Goal: Book appointment/travel/reservation

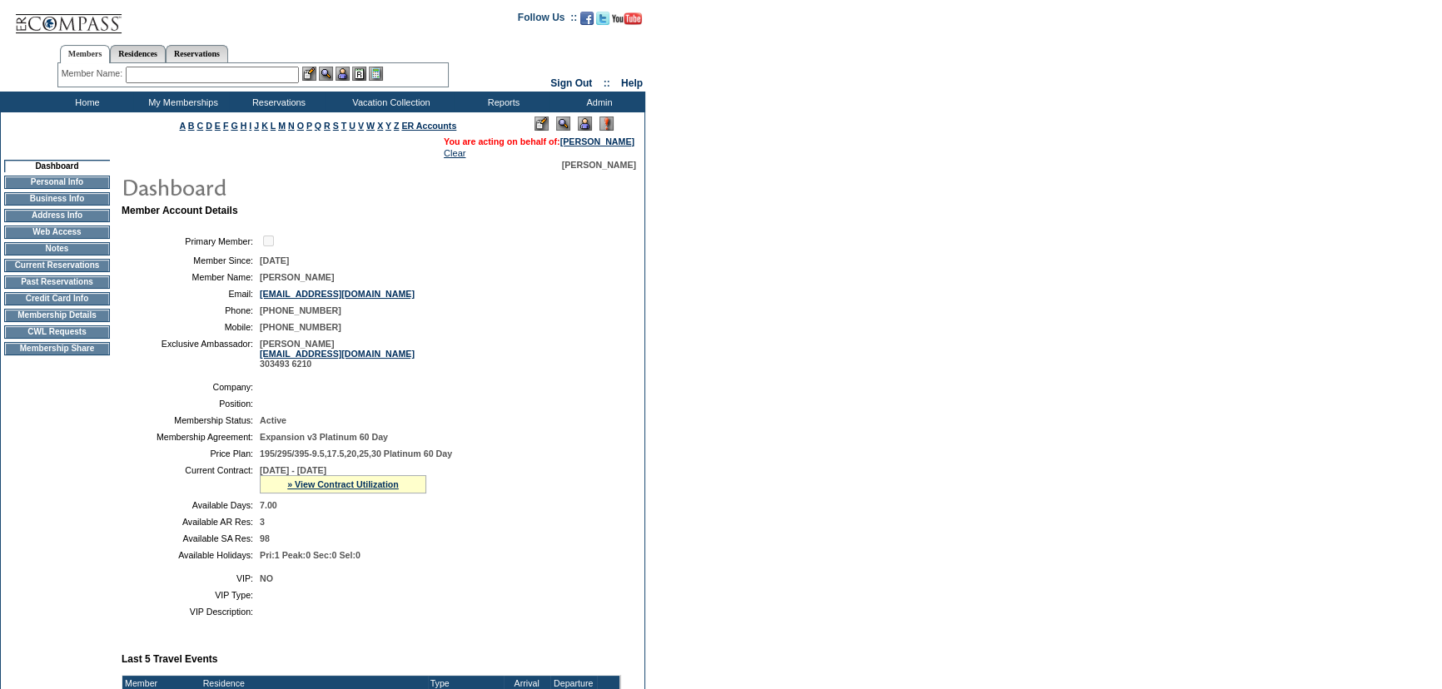
click at [326, 475] on span "2/1/2025 - 1/31/2026" at bounding box center [293, 470] width 67 height 10
click at [352, 483] on link "» View Contract Utilization" at bounding box center [343, 485] width 112 height 10
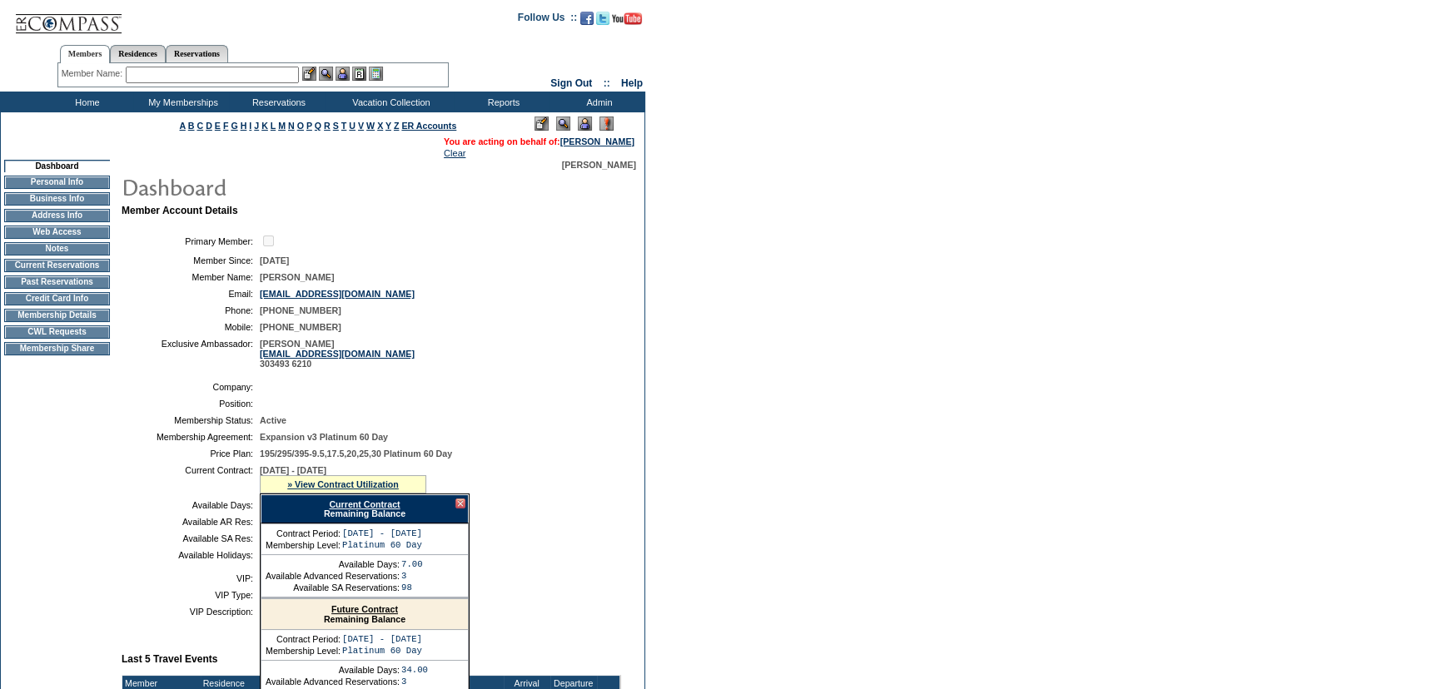
click at [366, 502] on link "Current Contract" at bounding box center [364, 505] width 71 height 10
click at [60, 336] on td "CWL Requests" at bounding box center [57, 332] width 106 height 13
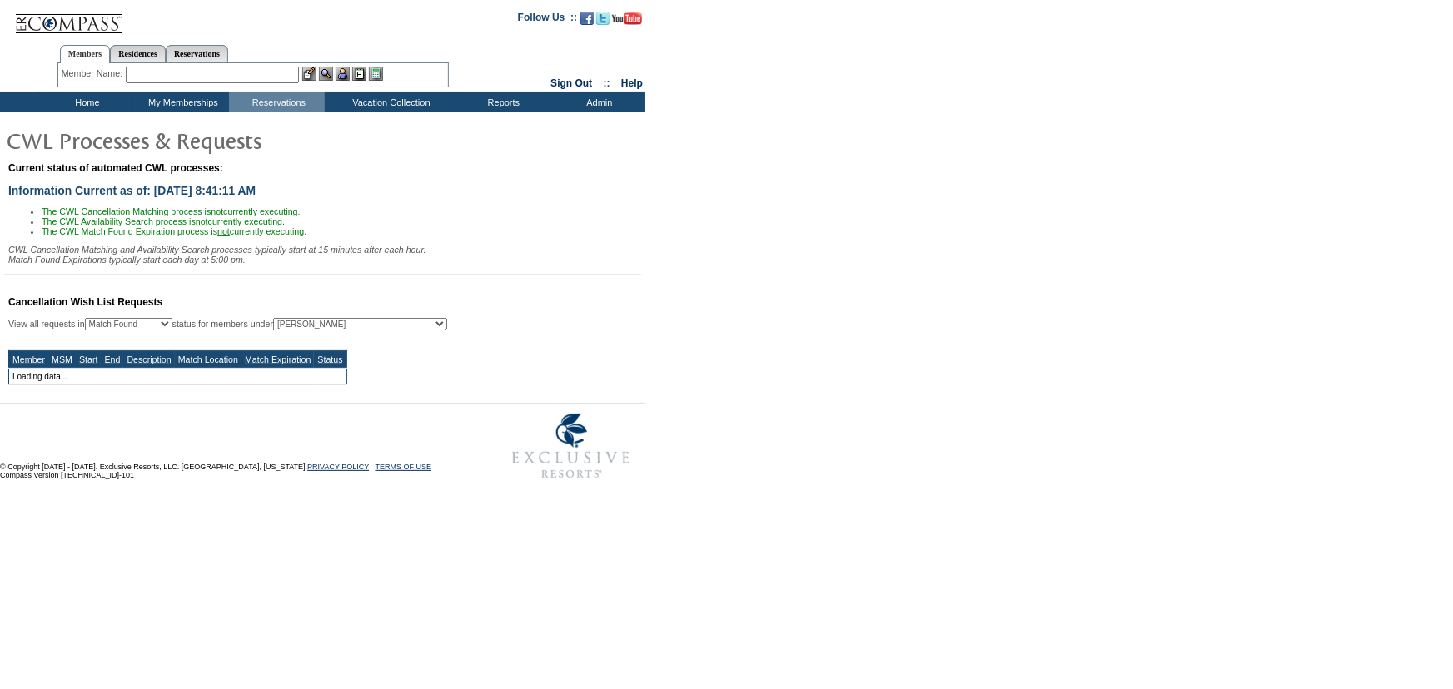
select select "50"
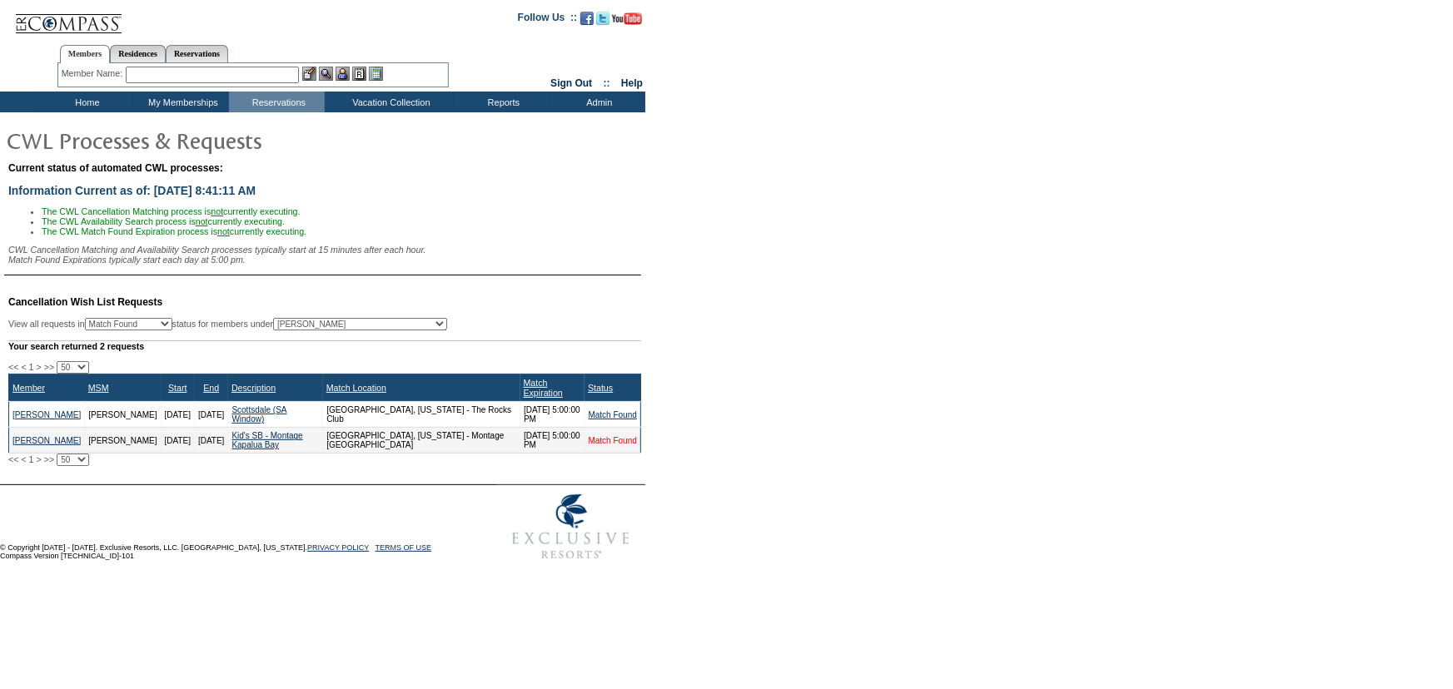
click at [617, 442] on link "Match Found" at bounding box center [613, 440] width 48 height 9
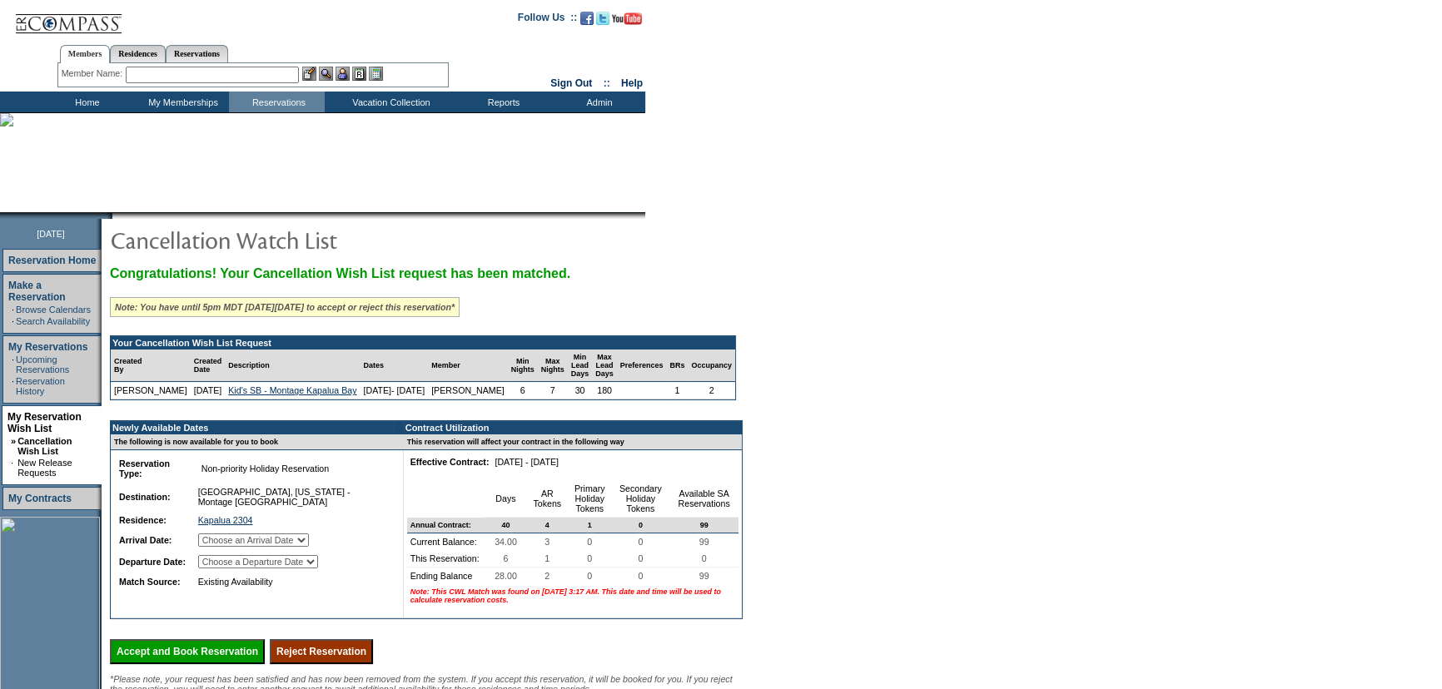
click at [320, 550] on td "Choose an Arrival Date [DATE] [DATE] [DATE] [DATE] [DATE] [DATE]" at bounding box center [292, 540] width 194 height 20
click at [309, 547] on select "Choose an Arrival Date [DATE] [DATE] [DATE] [DATE] [DATE] [DATE]" at bounding box center [253, 540] width 111 height 13
select select "[DATE]"
click at [218, 547] on select "Choose an Arrival Date [DATE] [DATE] [DATE] [DATE] [DATE] [DATE]" at bounding box center [253, 540] width 111 height 13
click at [979, 451] on form "Follow Us ::" at bounding box center [721, 450] width 1442 height 901
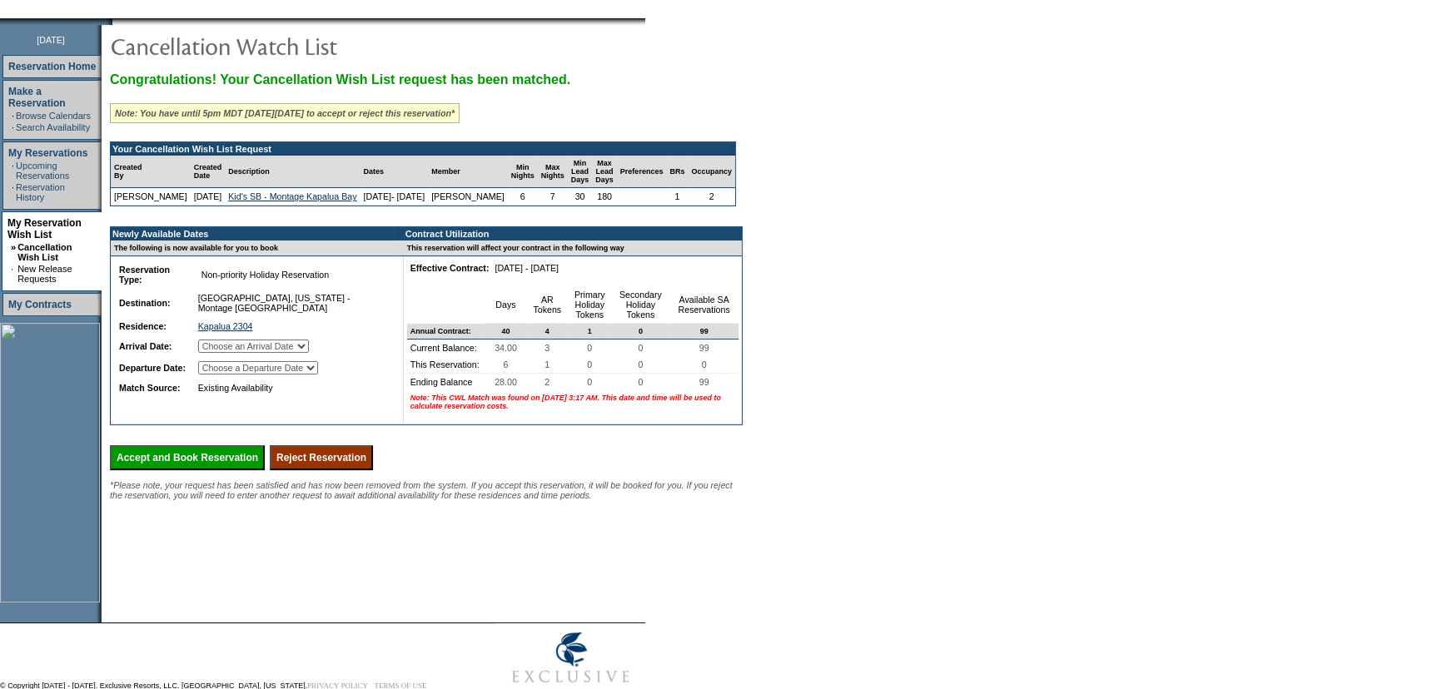
scroll to position [217, 0]
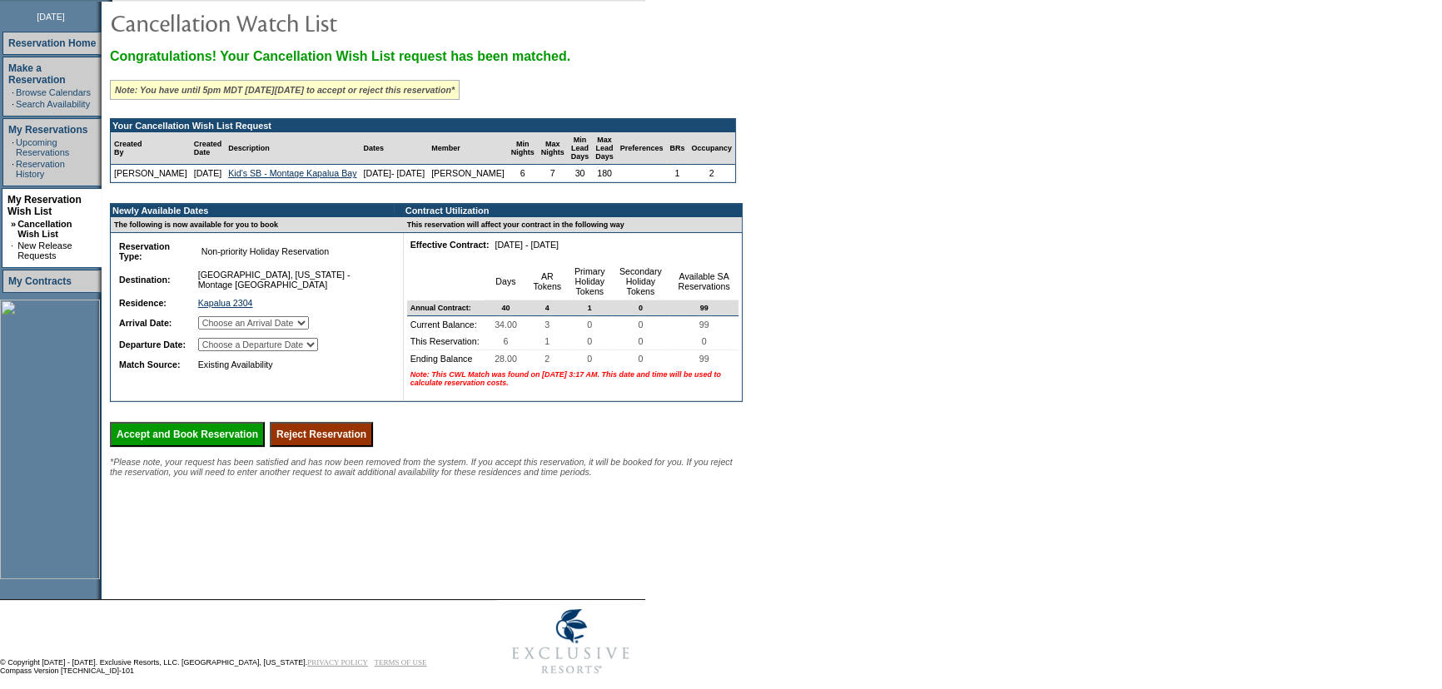
click at [318, 351] on select "Choose a Departure Date [DATE] [DATE] [DATE] [DATE] [DATE] [DATE]" at bounding box center [258, 344] width 120 height 13
click at [268, 477] on span "*Please note, your request has been satisfied and has now been removed from the…" at bounding box center [421, 467] width 623 height 20
click at [268, 355] on td "Choose a Departure Date [DATE] [DATE] [DATE] [DATE] [DATE] [DATE]" at bounding box center [292, 345] width 194 height 20
click at [268, 351] on select "Choose a Departure Date [DATE] [DATE] [DATE] [DATE] [DATE] [DATE]" at bounding box center [258, 344] width 120 height 13
select select "[DATE]"
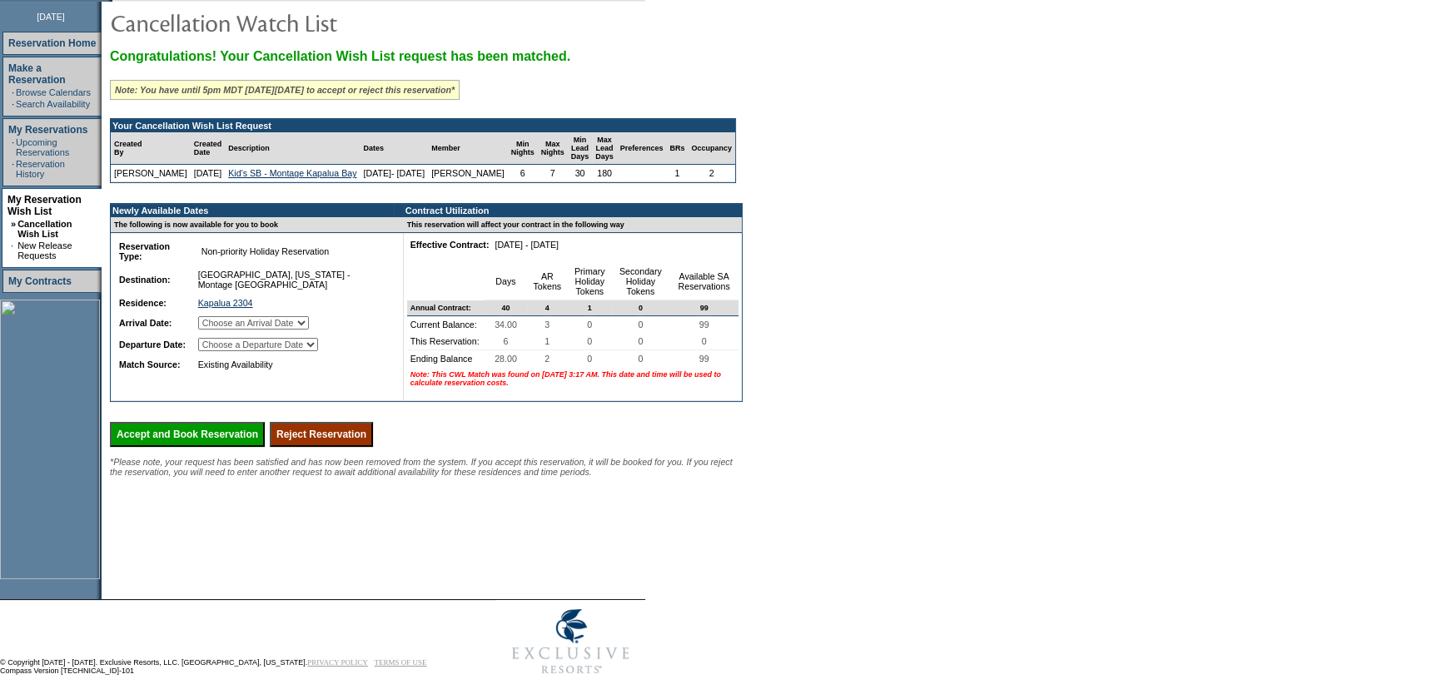
click at [220, 351] on select "Choose a Departure Date [DATE] [DATE] [DATE] [DATE] [DATE] [DATE]" at bounding box center [258, 344] width 120 height 13
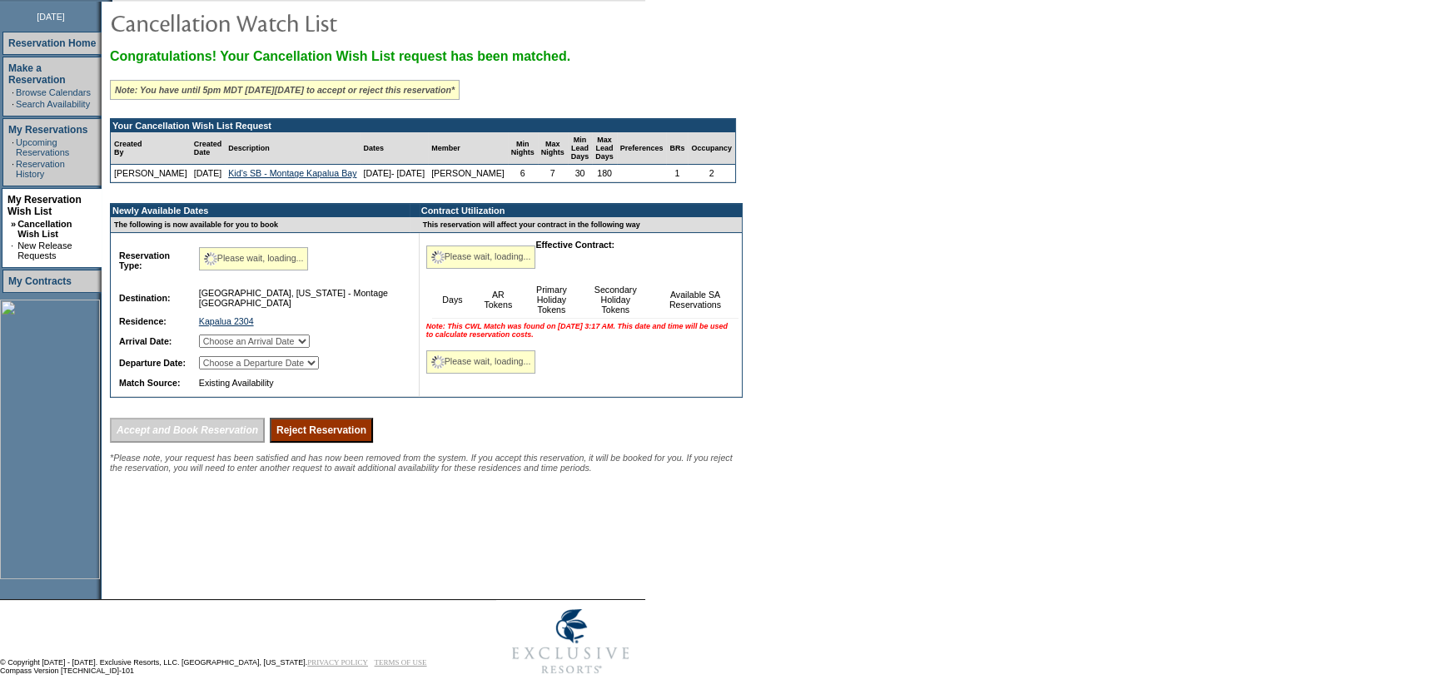
click at [854, 461] on form "Follow Us ::" at bounding box center [721, 233] width 1442 height 901
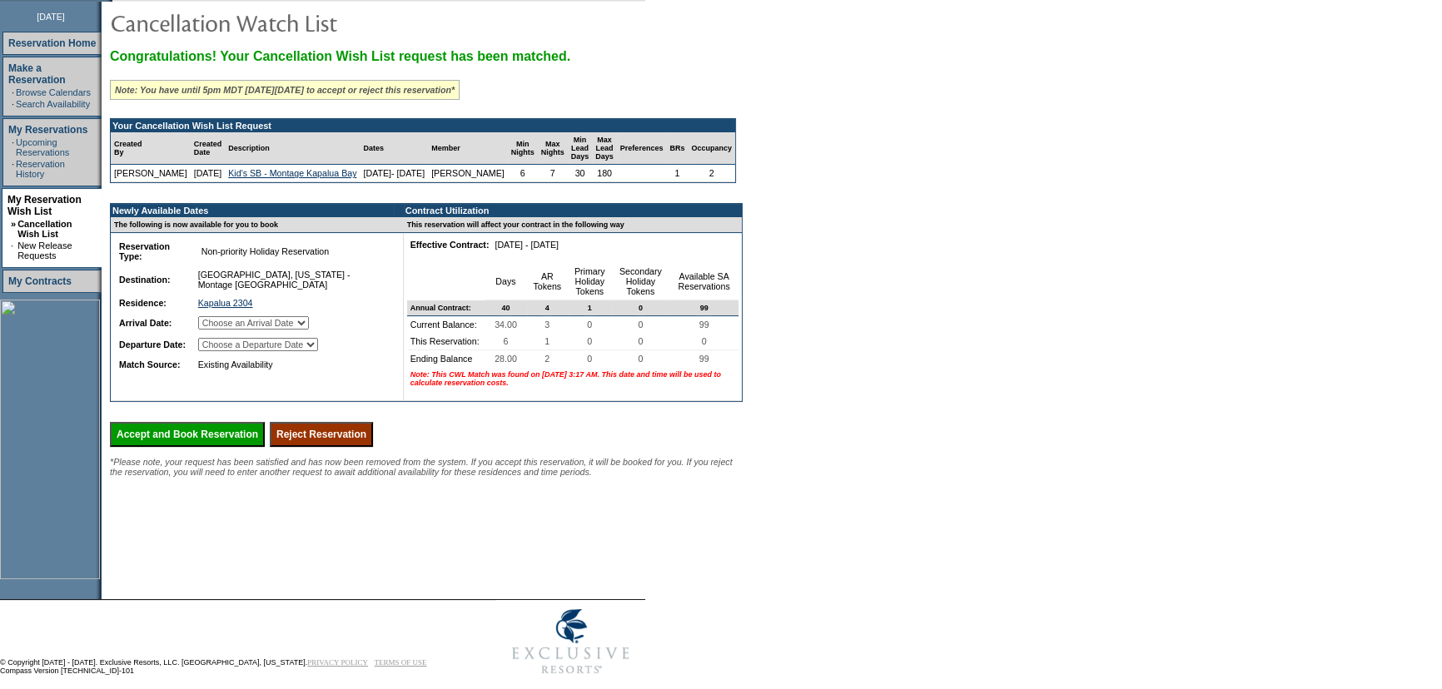
drag, startPoint x: 153, startPoint y: 472, endPoint x: 779, endPoint y: 53, distance: 752.7
click at [154, 447] on input "Accept and Book Reservation" at bounding box center [187, 434] width 155 height 25
